Goal: Transaction & Acquisition: Purchase product/service

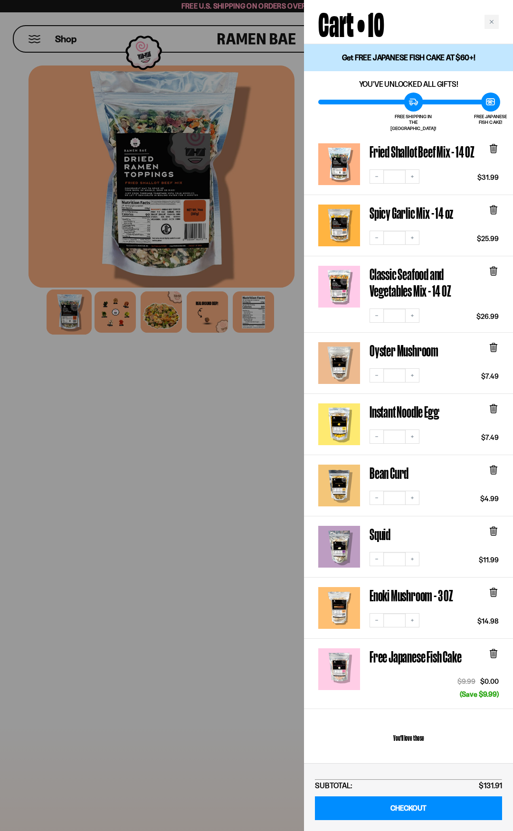
click at [214, 320] on div at bounding box center [256, 415] width 513 height 831
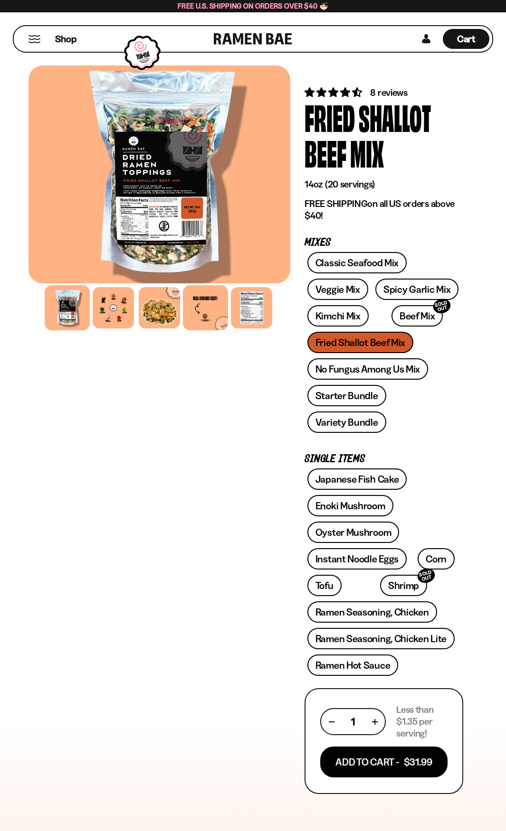
click at [211, 322] on div at bounding box center [205, 307] width 45 height 45
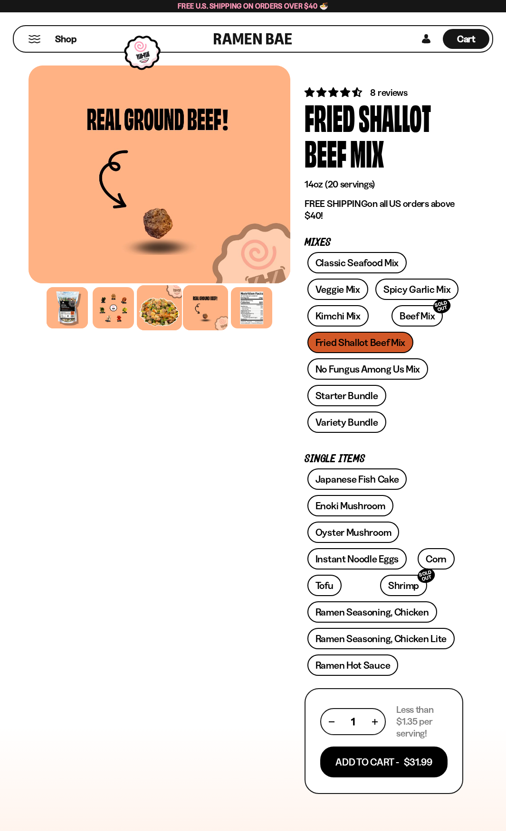
click at [152, 310] on div at bounding box center [159, 307] width 45 height 45
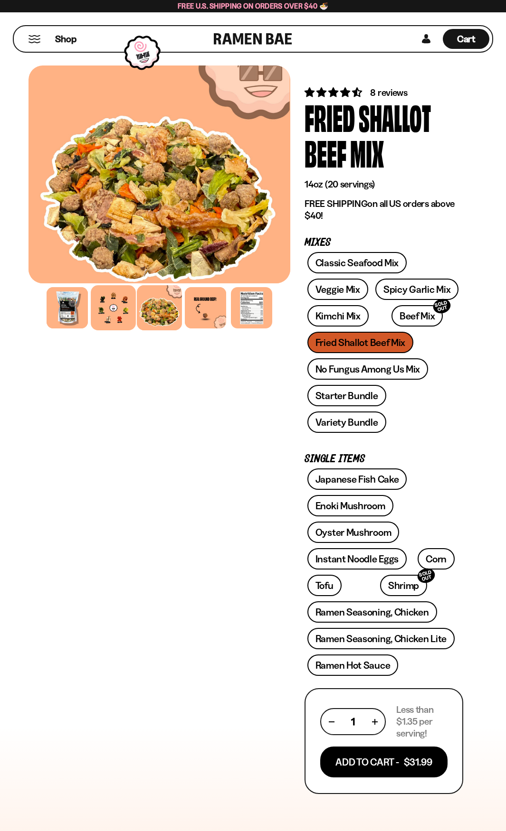
click at [120, 315] on div at bounding box center [113, 307] width 45 height 45
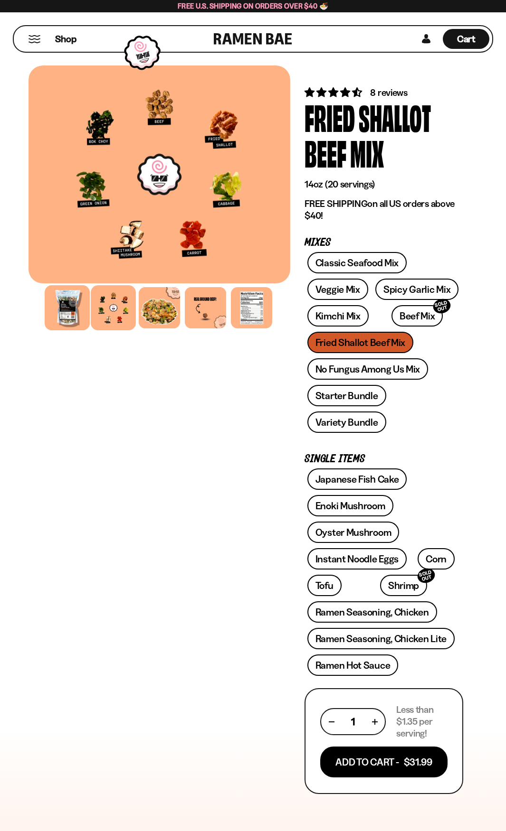
click at [84, 318] on div at bounding box center [67, 307] width 45 height 45
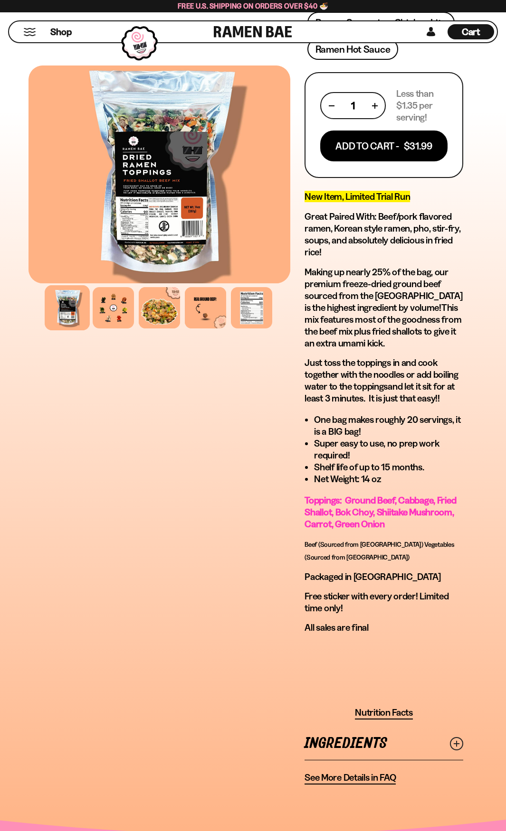
scroll to position [617, 0]
